Goal: Transaction & Acquisition: Purchase product/service

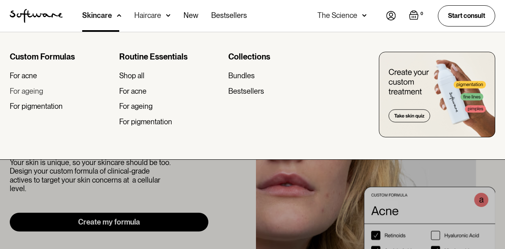
click at [37, 93] on div "For ageing" at bounding box center [26, 91] width 33 height 9
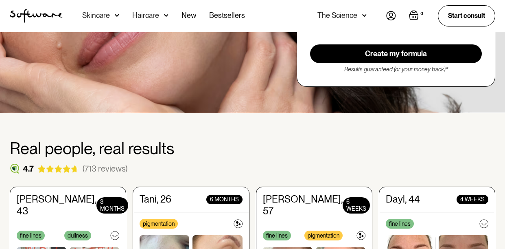
scroll to position [93, 0]
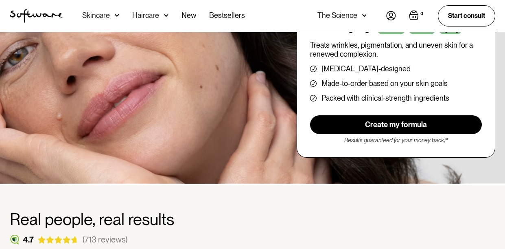
click at [105, 13] on div "Skincare" at bounding box center [96, 15] width 28 height 8
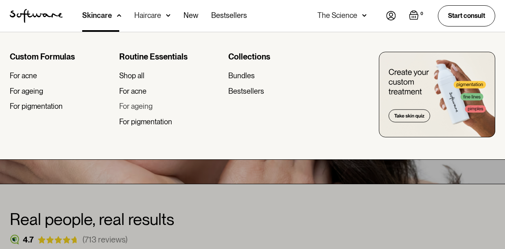
click at [140, 103] on div "For ageing" at bounding box center [135, 106] width 33 height 9
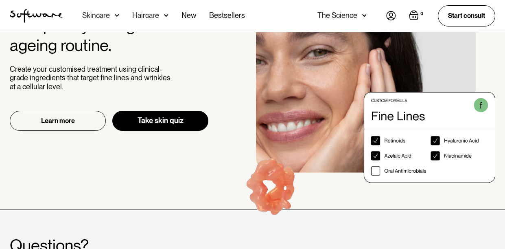
scroll to position [945, 0]
